Goal: Task Accomplishment & Management: Complete application form

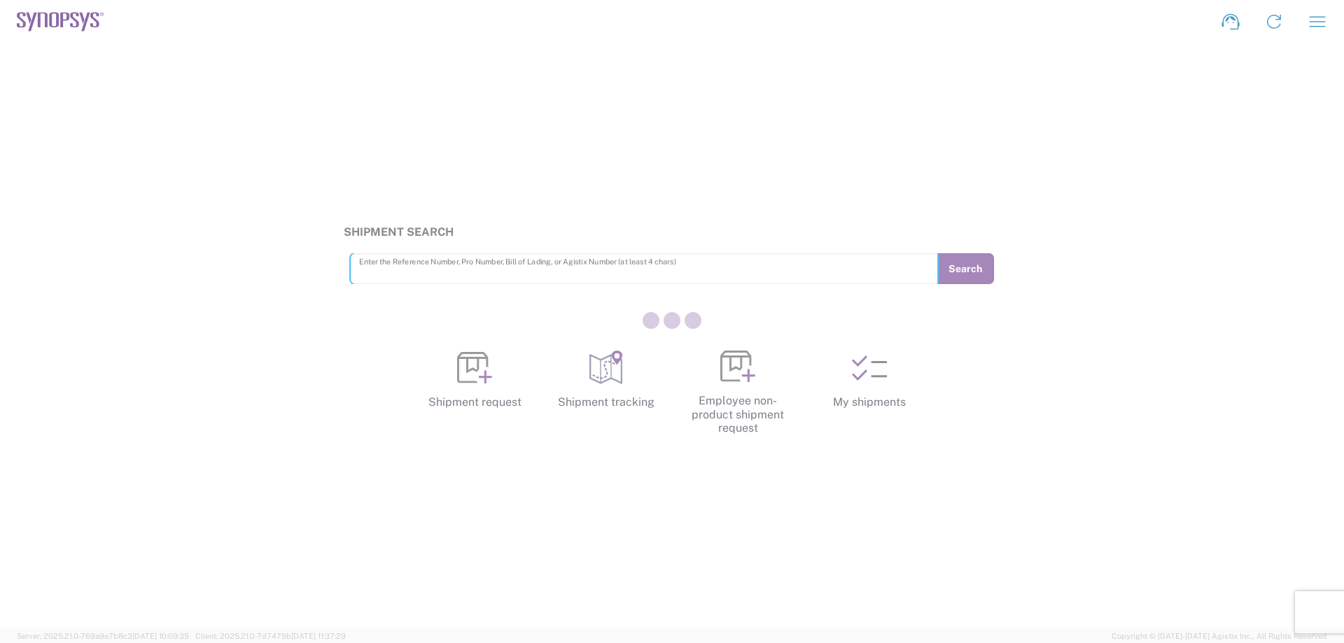
click at [500, 375] on div at bounding box center [672, 321] width 1344 height 643
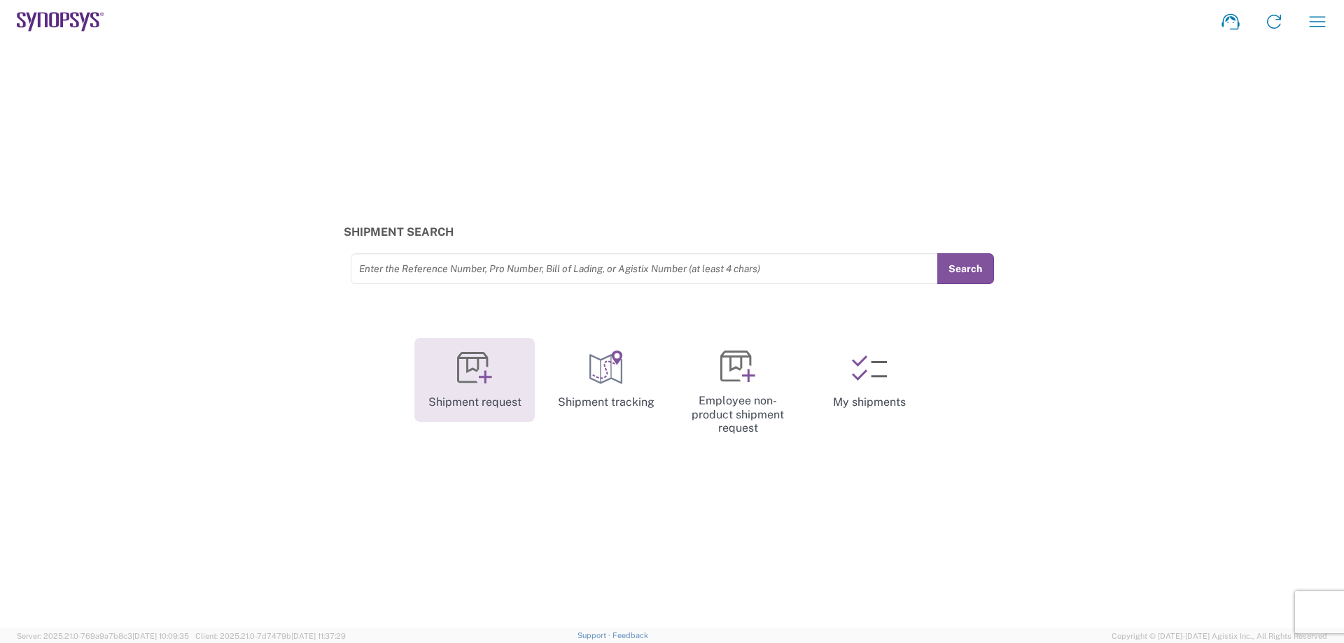
click at [475, 368] on icon at bounding box center [474, 368] width 35 height 35
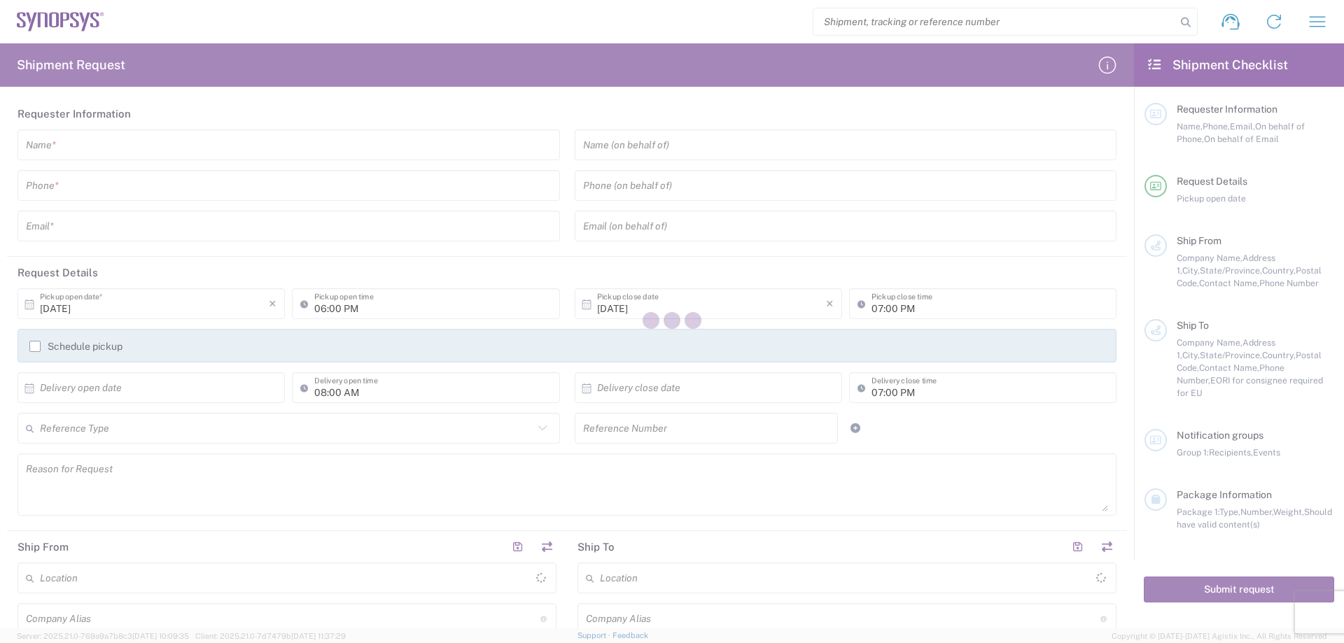
type input "[GEOGRAPHIC_DATA]"
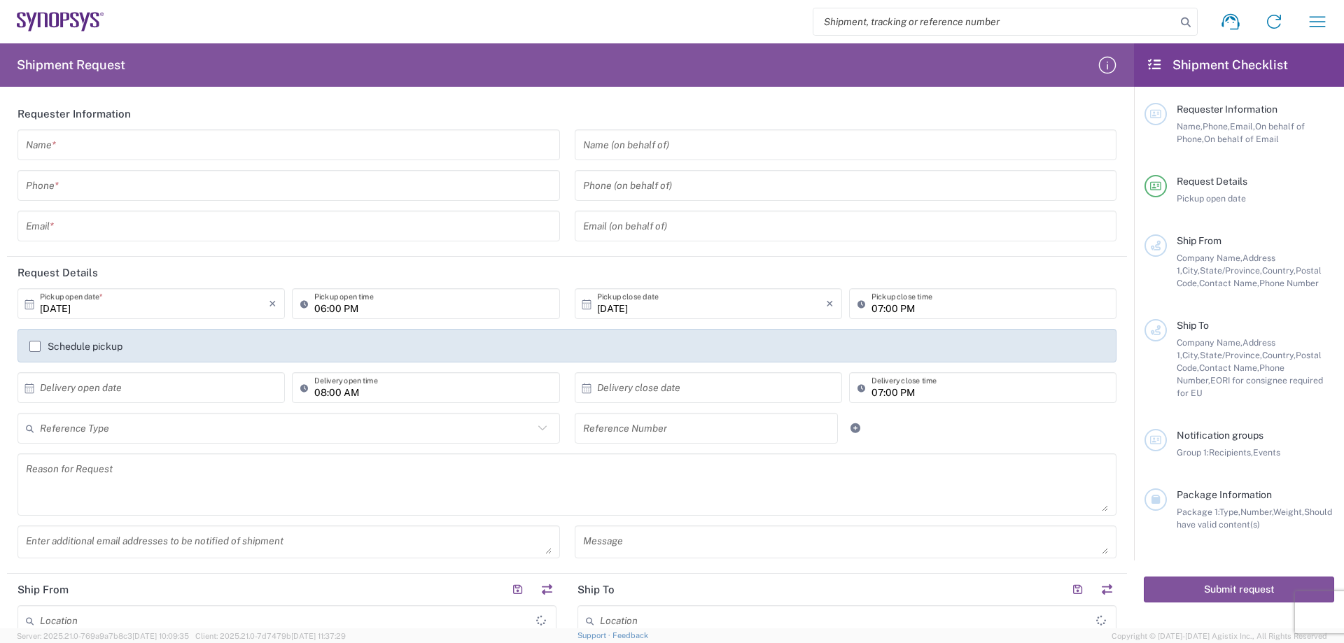
type input "[GEOGRAPHIC_DATA]"
click at [166, 142] on input "text" at bounding box center [289, 145] width 526 height 25
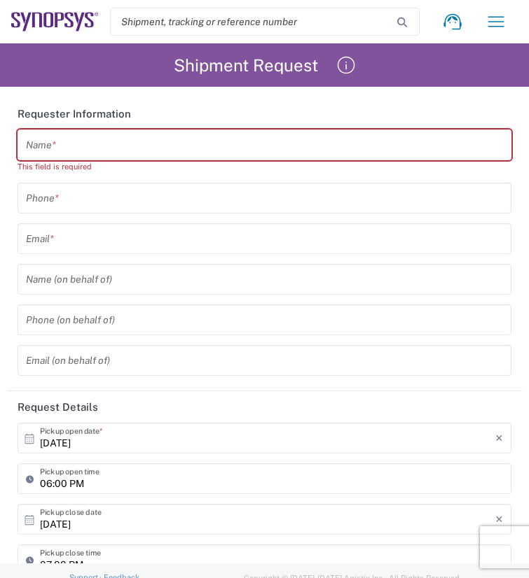
click at [107, 132] on div "Name *" at bounding box center [265, 145] width 494 height 31
paste input "[EMAIL_ADDRESS][DOMAIN_NAME]"
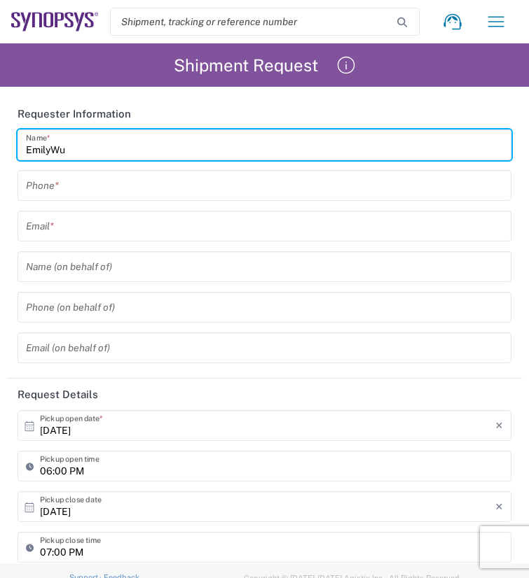
type input "EmilyWu"
click at [115, 230] on input "text" at bounding box center [264, 226] width 477 height 25
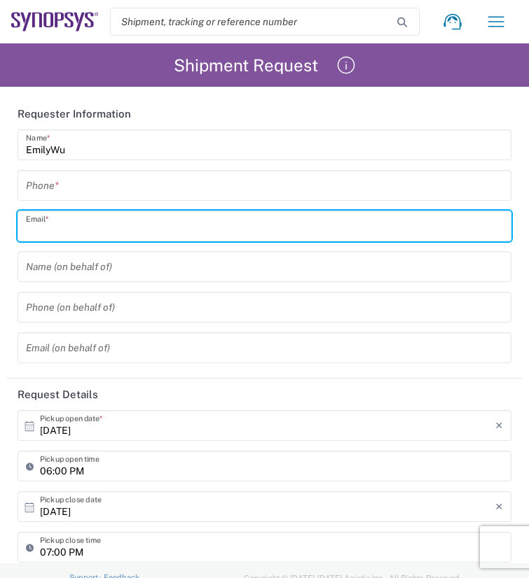
paste input "[EMAIL_ADDRESS][DOMAIN_NAME]"
type input "[EMAIL_ADDRESS][DOMAIN_NAME]"
click at [127, 183] on input "tel" at bounding box center [264, 186] width 477 height 25
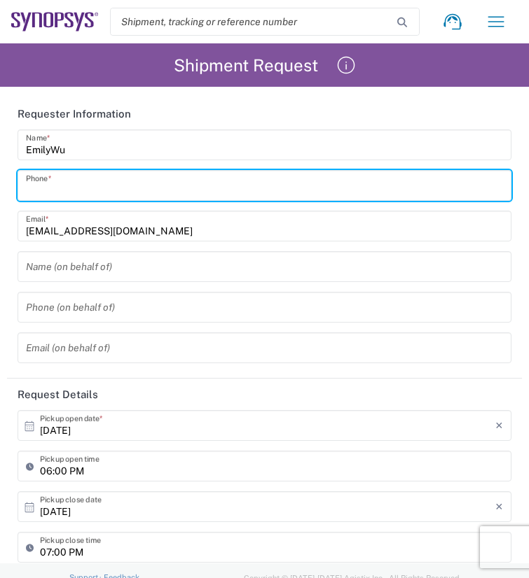
paste input "88633715000"
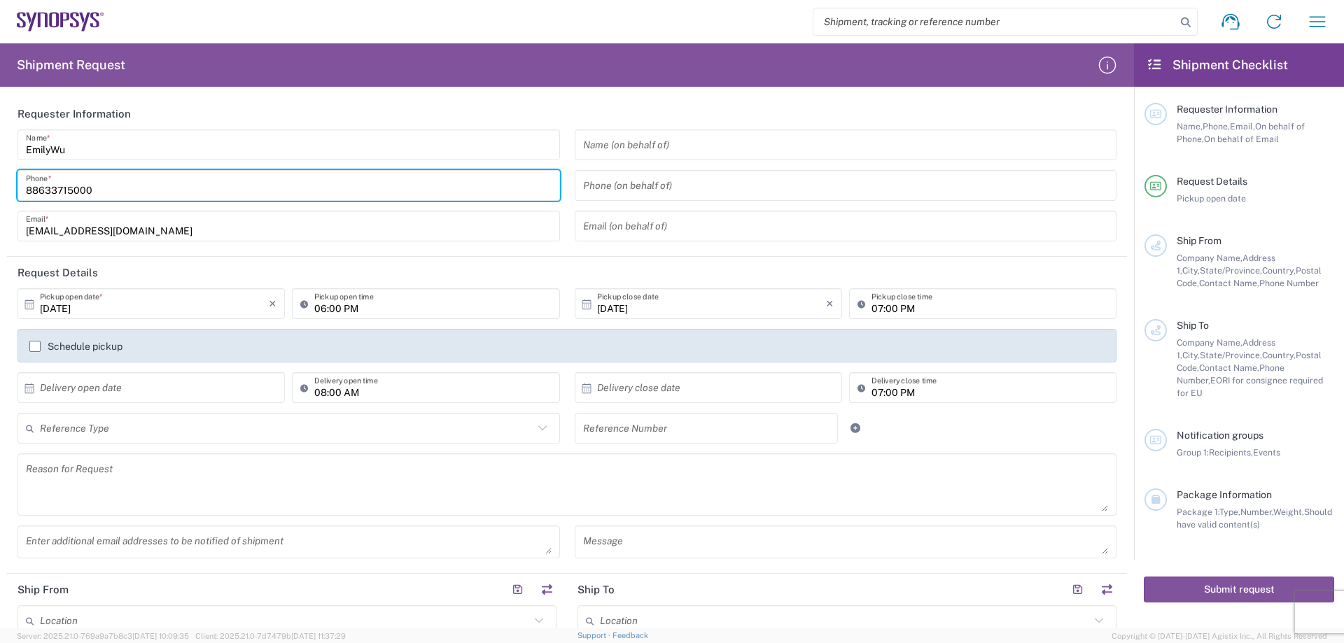
type input "88633715000"
click at [641, 147] on input "text" at bounding box center [846, 145] width 526 height 25
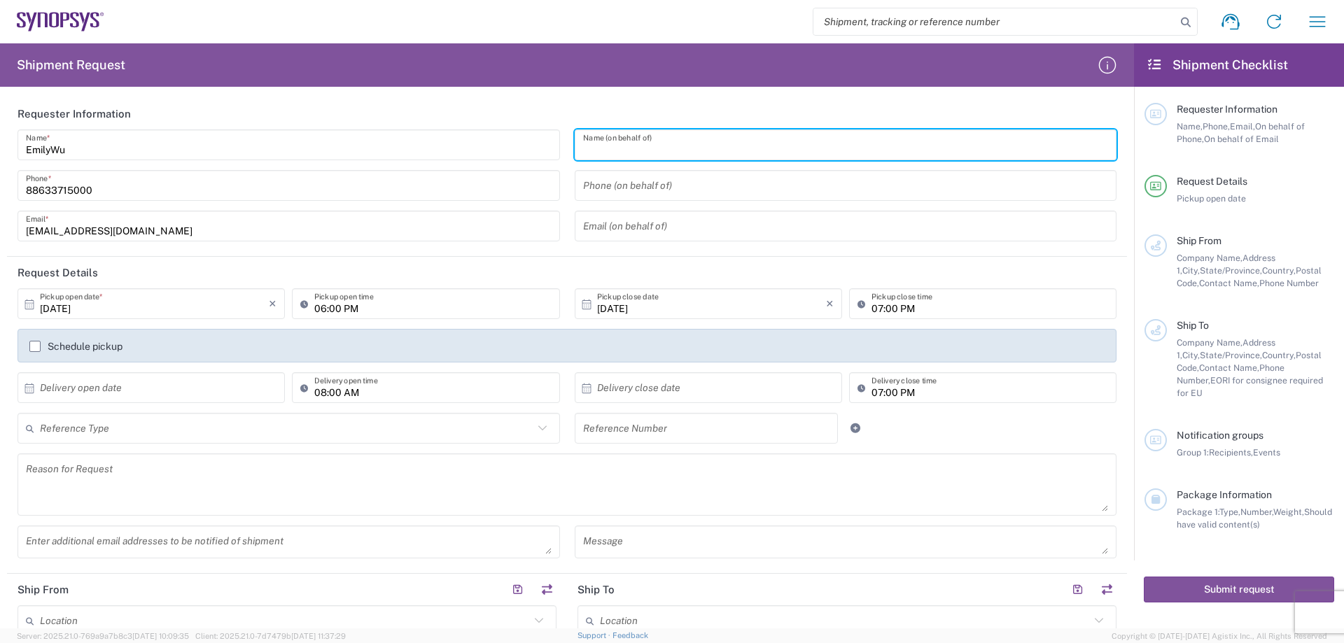
click at [120, 308] on input "[DATE]" at bounding box center [154, 304] width 229 height 25
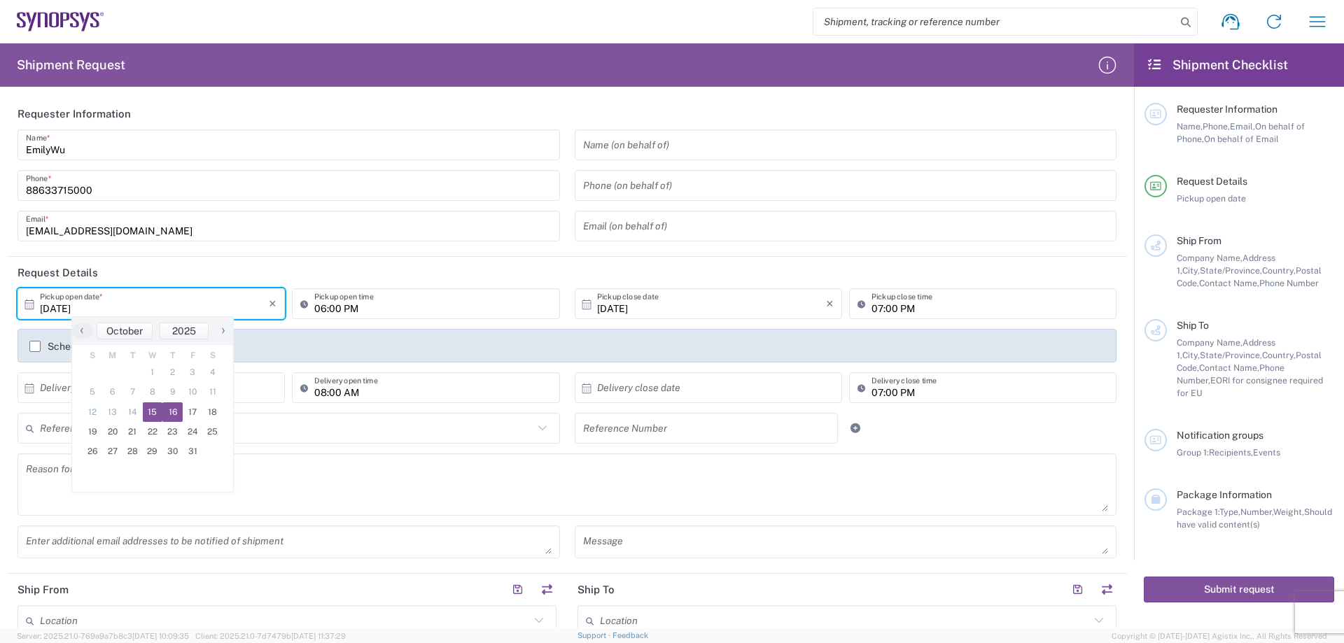
click at [177, 412] on span "16" at bounding box center [172, 413] width 20 height 20
type input "[DATE]"
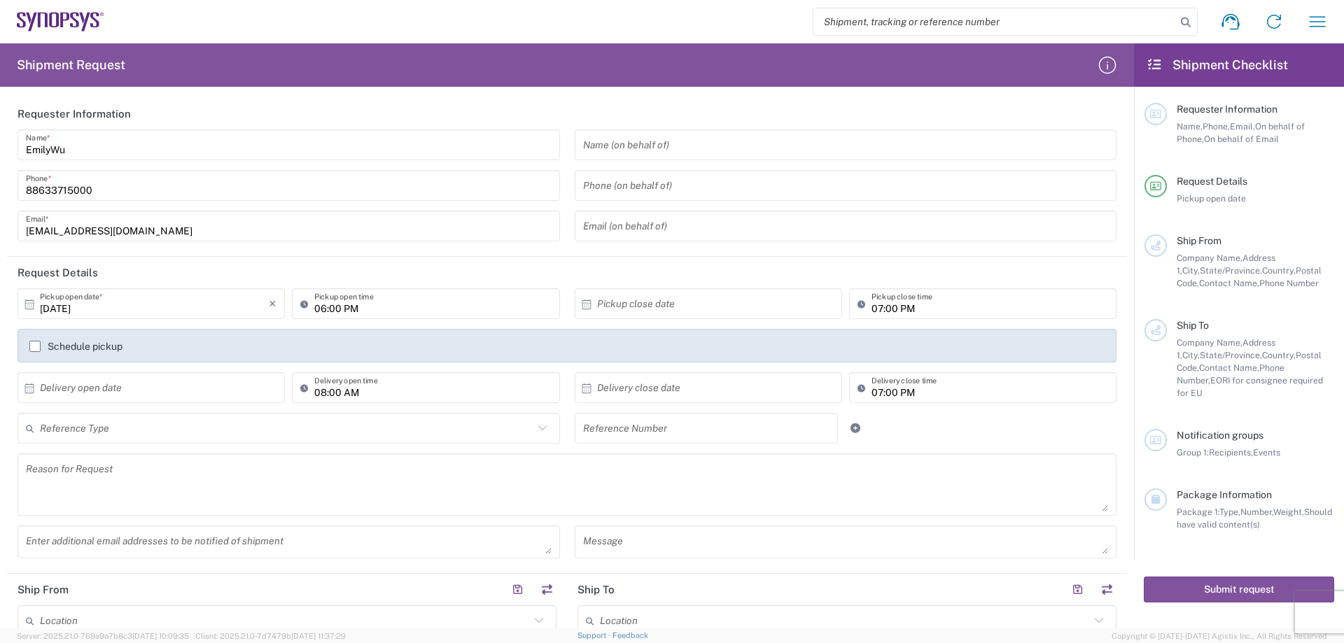
click at [325, 314] on input "06:00 PM" at bounding box center [432, 304] width 237 height 25
click at [361, 310] on input "10:00 PM" at bounding box center [432, 304] width 237 height 25
type input "10:00 AM"
click at [668, 276] on header "Request Details" at bounding box center [567, 273] width 1120 height 32
click at [655, 307] on input "text" at bounding box center [711, 304] width 229 height 25
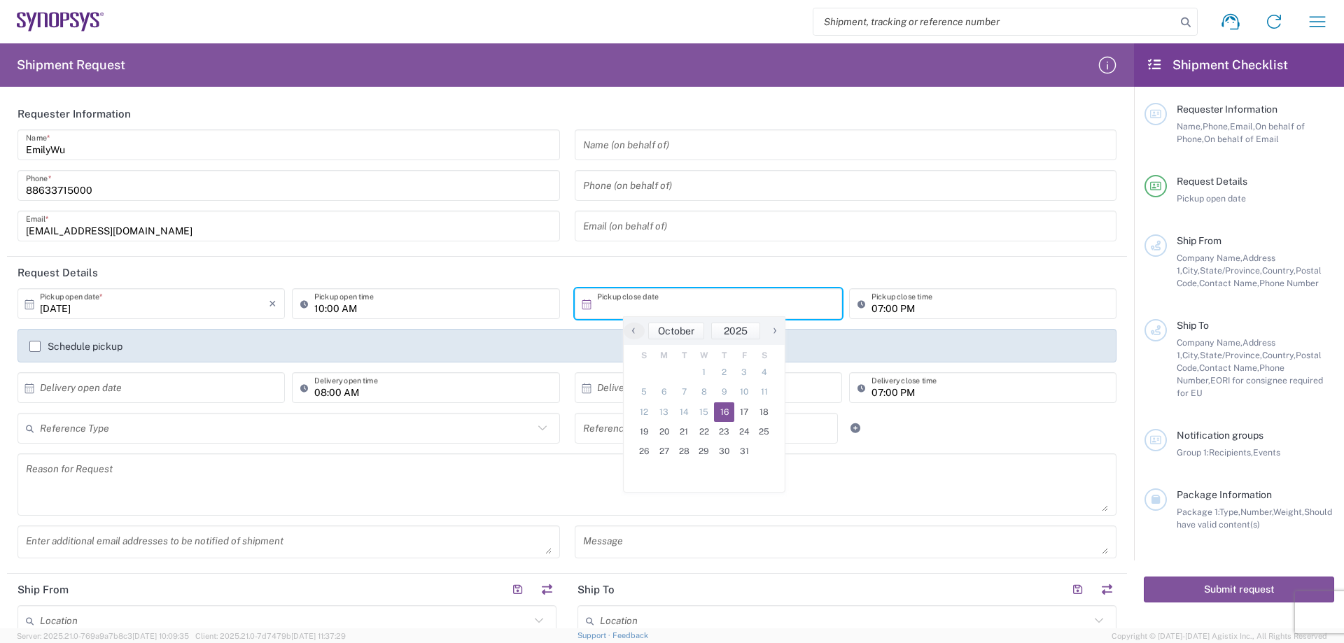
click at [729, 410] on span "16" at bounding box center [724, 413] width 20 height 20
type input "[DATE]"
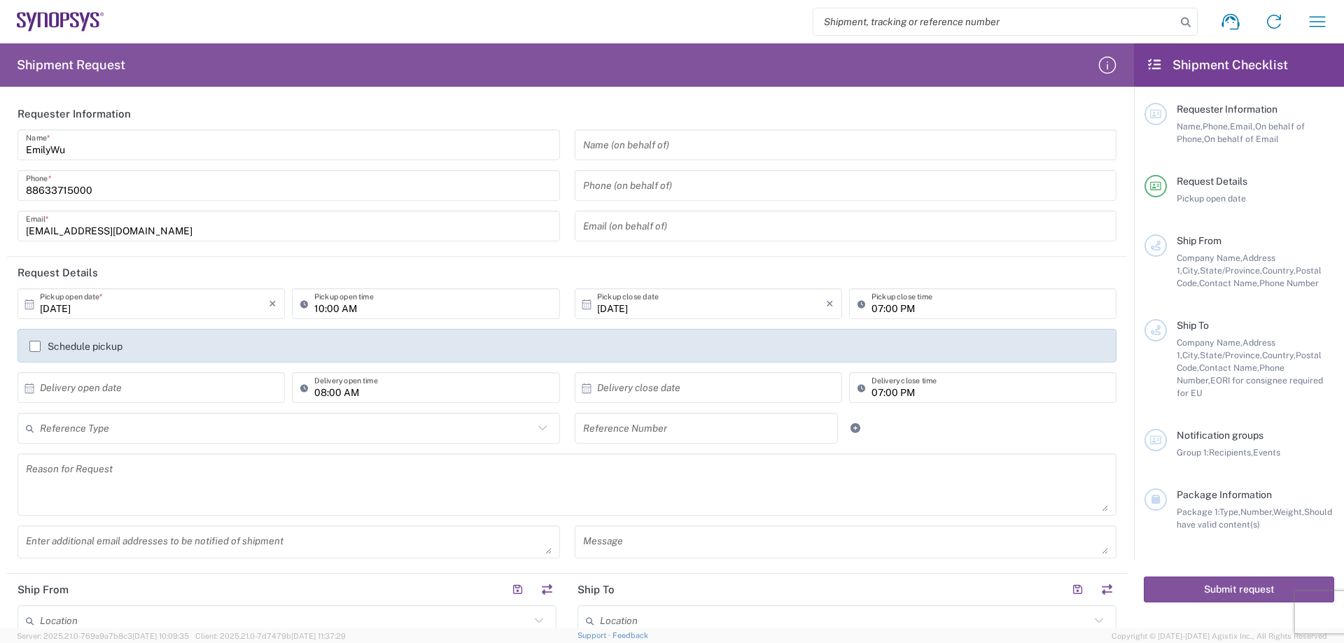
click at [915, 308] on input "07:00 PM" at bounding box center [990, 304] width 237 height 25
type input "05:00 PM"
click at [805, 272] on header "Request Details" at bounding box center [567, 273] width 1120 height 32
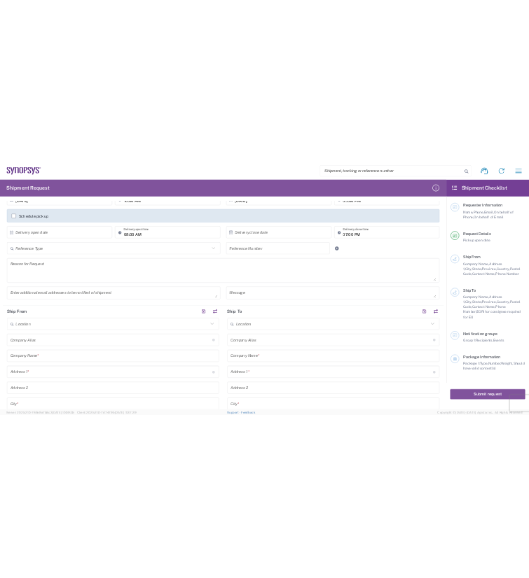
scroll to position [350, 0]
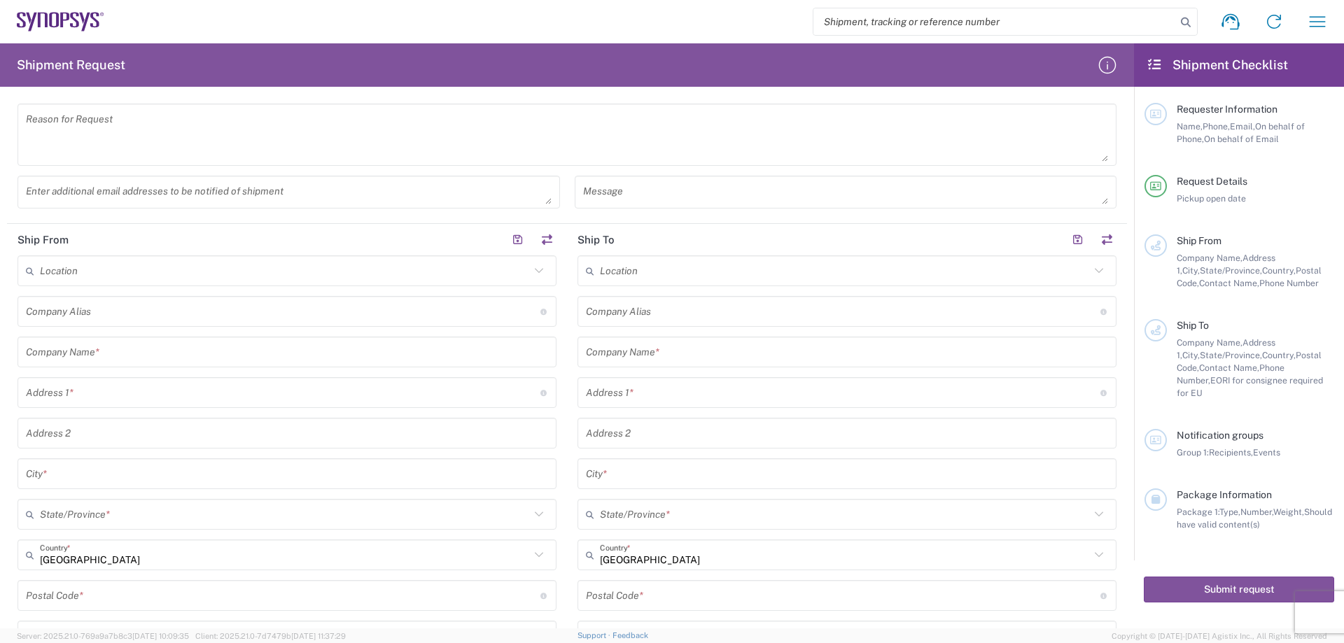
click at [120, 352] on input "text" at bounding box center [287, 352] width 522 height 25
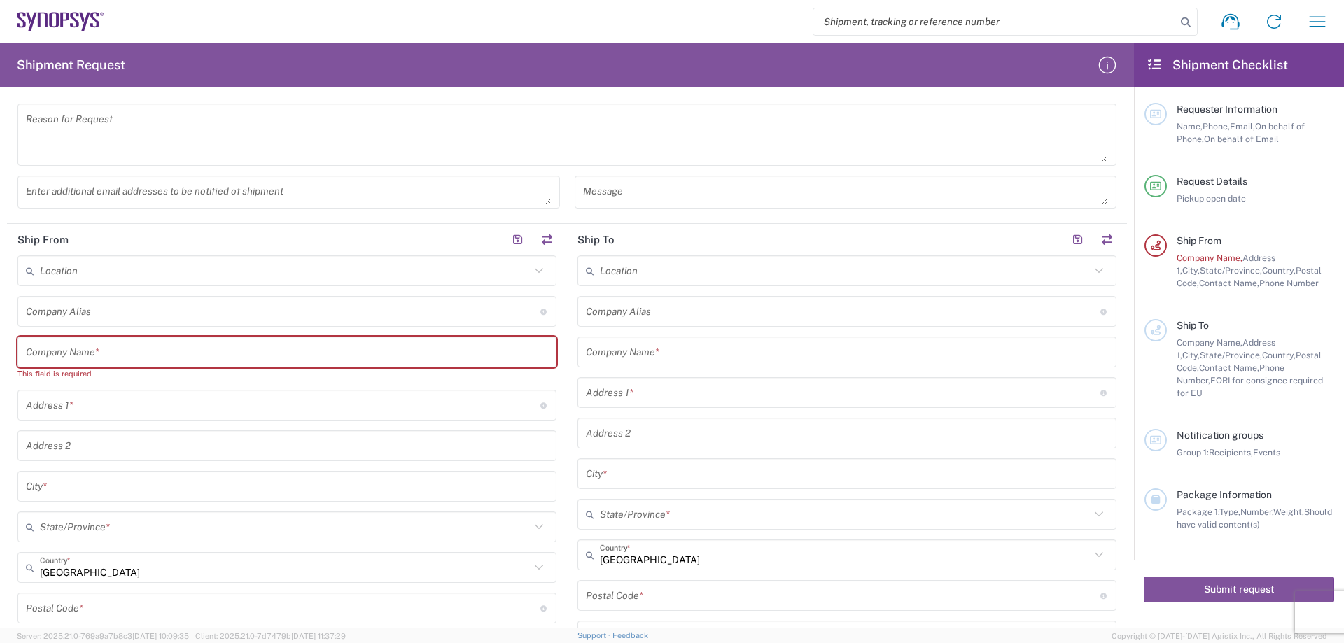
click at [501, 618] on input "undefined" at bounding box center [283, 608] width 515 height 25
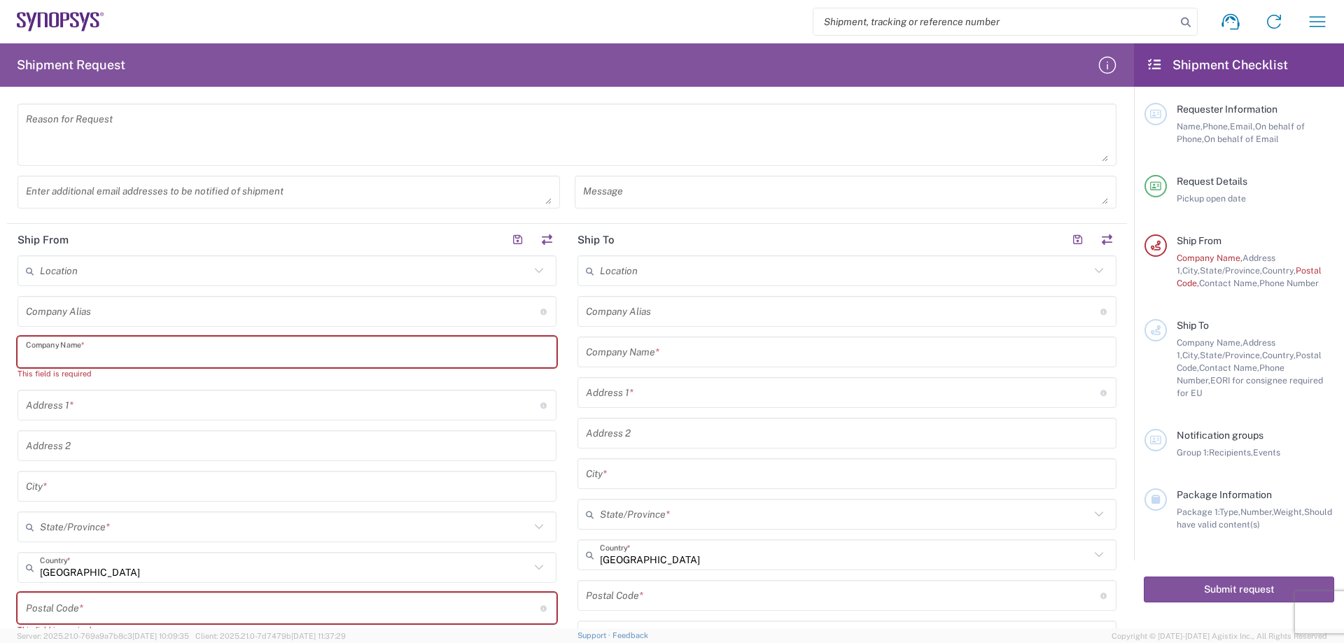
click at [141, 355] on input "text" at bounding box center [287, 352] width 522 height 25
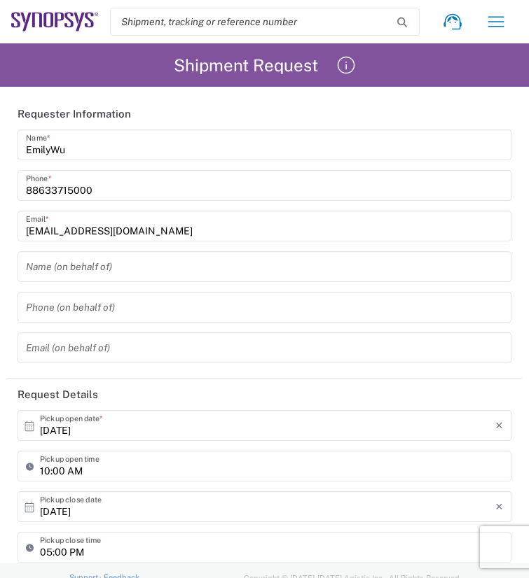
click at [211, 458] on input "10:00 AM" at bounding box center [271, 466] width 463 height 25
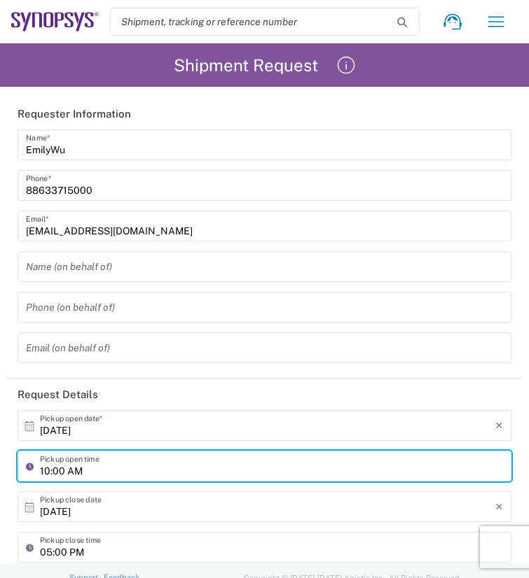
drag, startPoint x: 442, startPoint y: 403, endPoint x: 481, endPoint y: 217, distance: 189.6
click at [442, 403] on header "Request Details" at bounding box center [264, 395] width 515 height 32
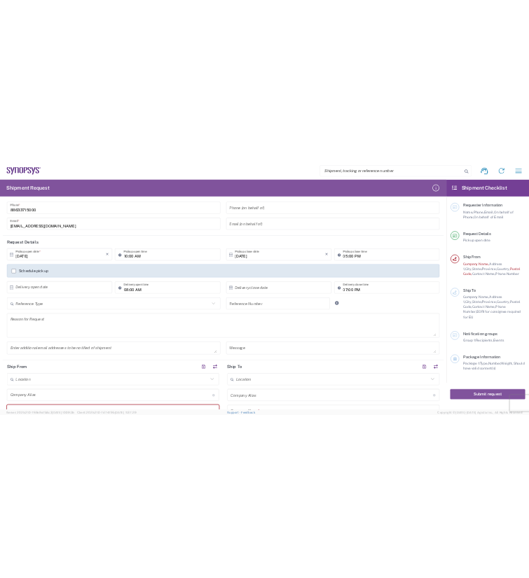
scroll to position [140, 0]
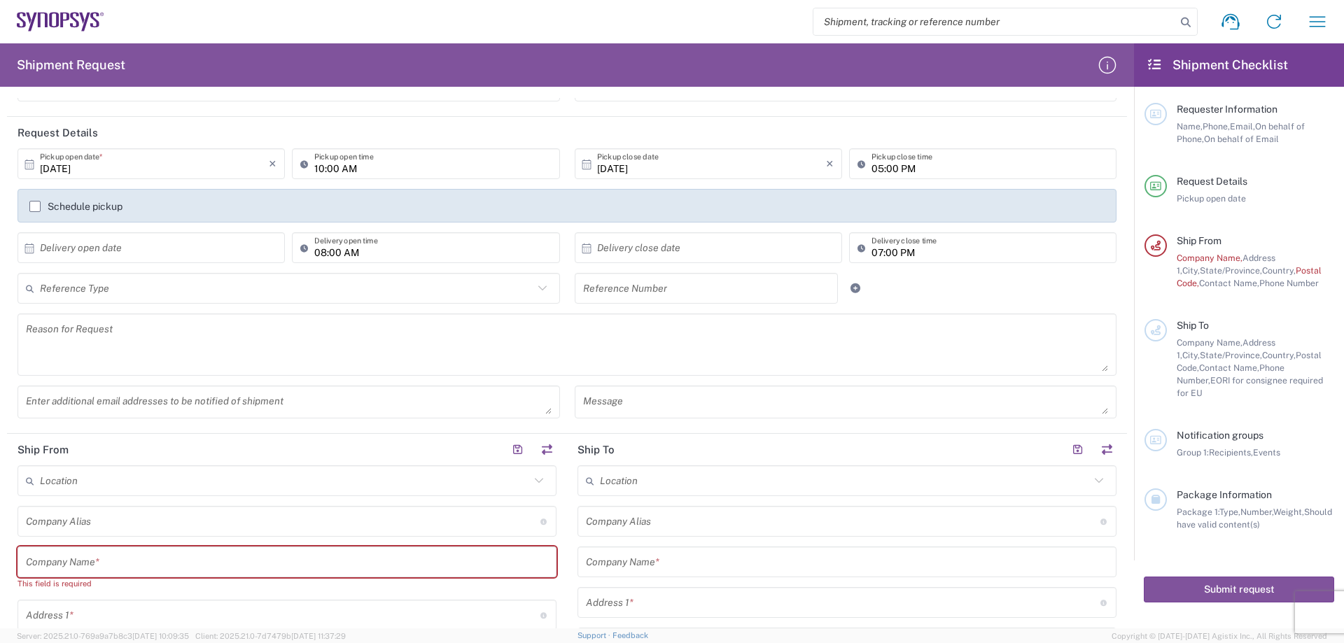
click at [98, 566] on input "text" at bounding box center [287, 562] width 522 height 25
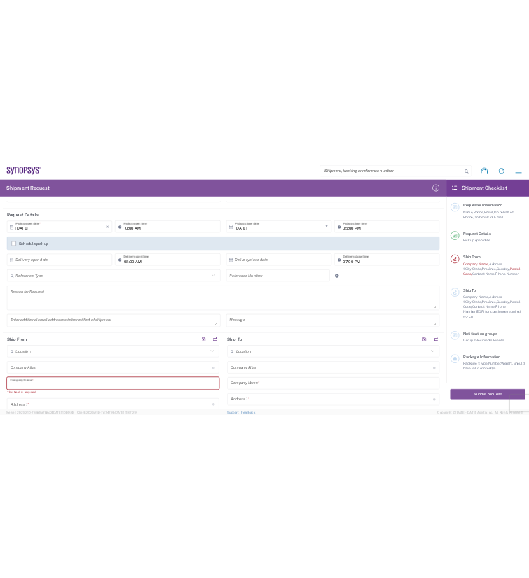
scroll to position [0, 0]
